Goal: Transaction & Acquisition: Purchase product/service

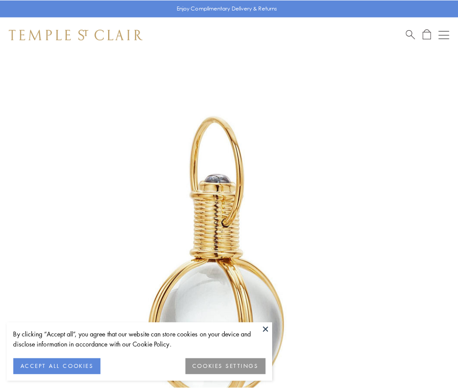
scroll to position [228, 0]
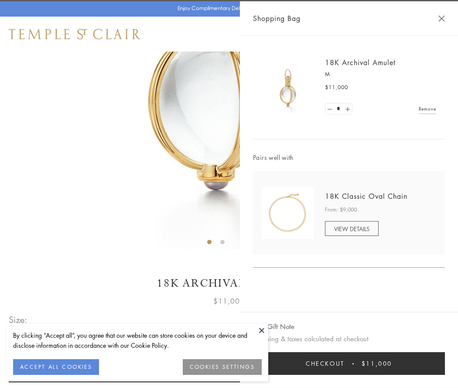
click at [349, 363] on button "Checkout $11,000" at bounding box center [349, 363] width 192 height 23
